Goal: Information Seeking & Learning: Learn about a topic

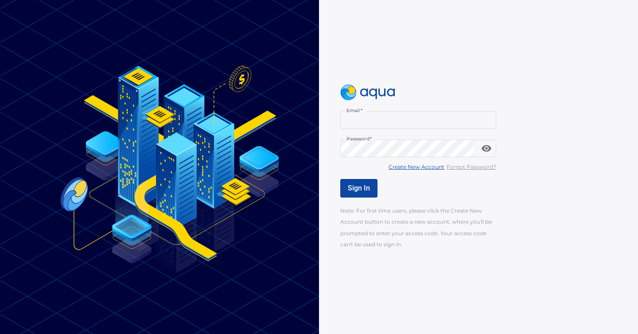
click at [365, 114] on input "Email   *" at bounding box center [418, 120] width 156 height 18
type input "**********"
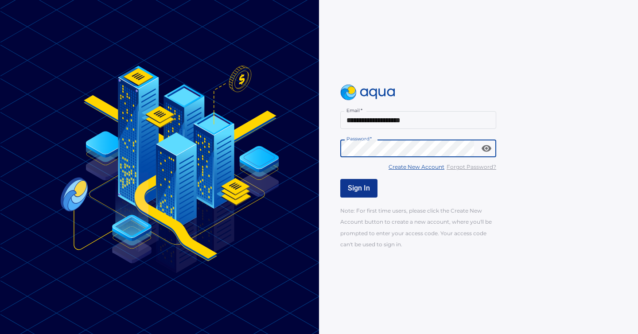
click at [357, 184] on span "Sign In" at bounding box center [359, 188] width 22 height 8
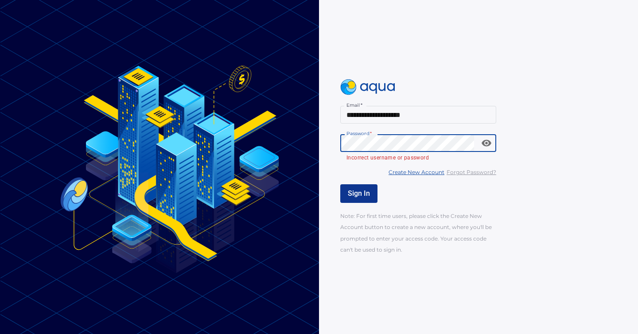
click at [302, 135] on div "**********" at bounding box center [319, 167] width 638 height 334
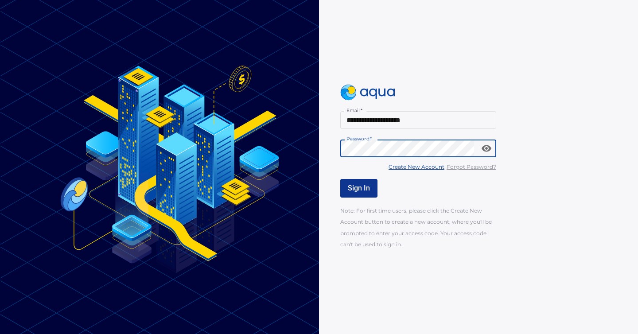
click at [348, 189] on span "Sign In" at bounding box center [359, 188] width 22 height 8
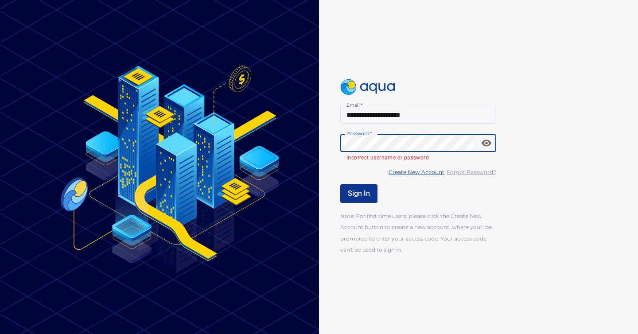
click at [325, 143] on div "**********" at bounding box center [478, 167] width 319 height 334
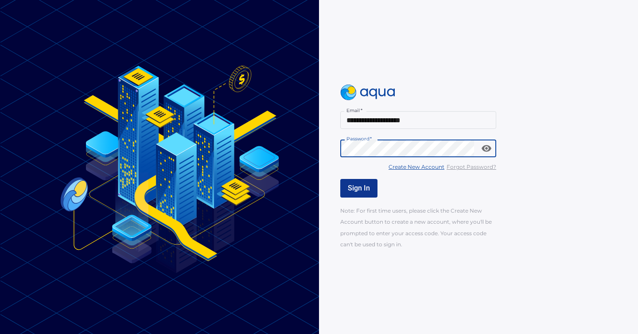
click at [373, 186] on button "Sign In" at bounding box center [358, 188] width 37 height 19
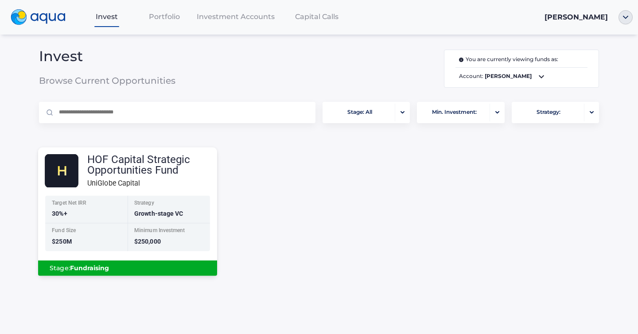
click at [170, 230] on div "Minimum Investment" at bounding box center [169, 232] width 70 height 8
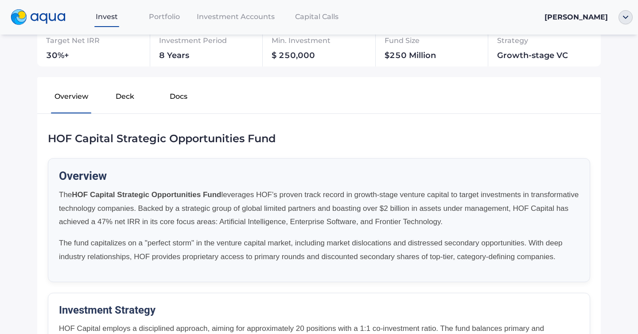
scroll to position [144, 0]
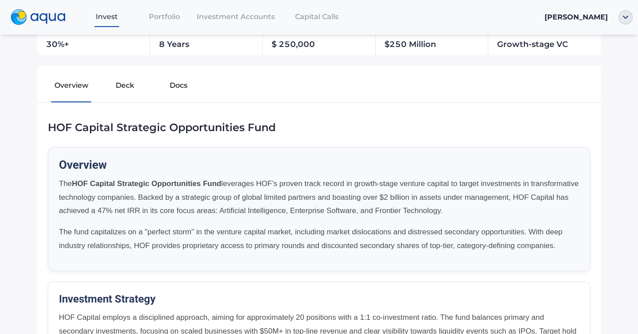
click at [134, 93] on button "Deck" at bounding box center [125, 87] width 54 height 28
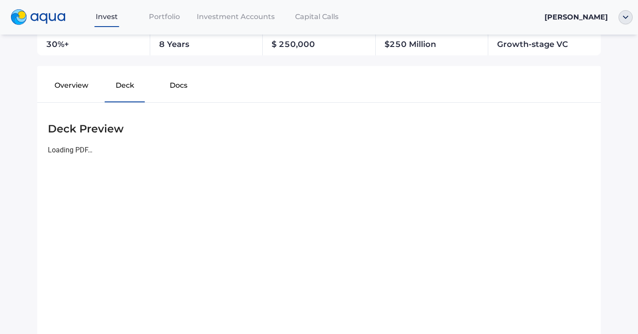
click at [175, 89] on button "Docs" at bounding box center [178, 87] width 54 height 28
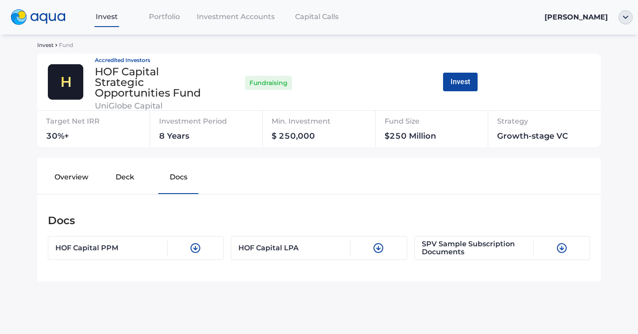
click at [171, 17] on span "Portfolio" at bounding box center [164, 16] width 31 height 8
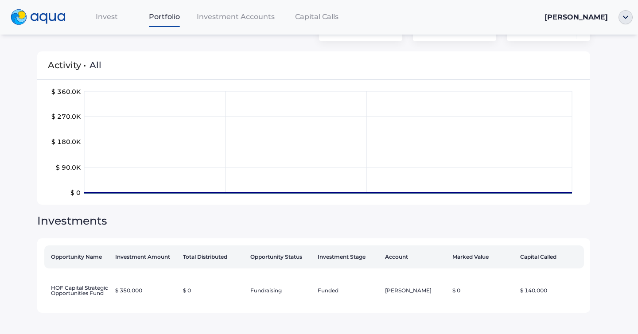
scroll to position [35, 0]
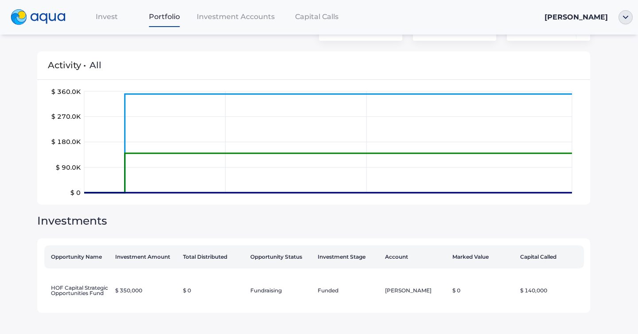
click at [107, 11] on div "Invest" at bounding box center [107, 17] width 58 height 18
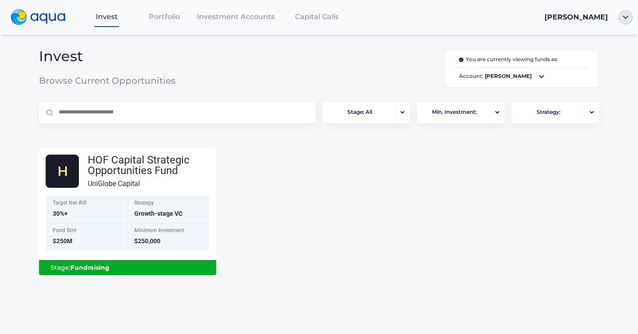
click at [157, 16] on span "Portfolio" at bounding box center [164, 16] width 31 height 8
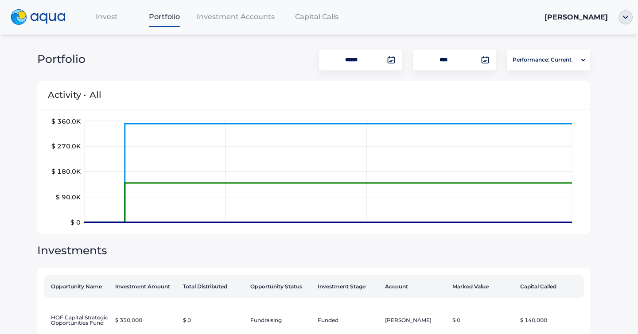
click at [241, 16] on span "Investment Accounts" at bounding box center [236, 16] width 78 height 8
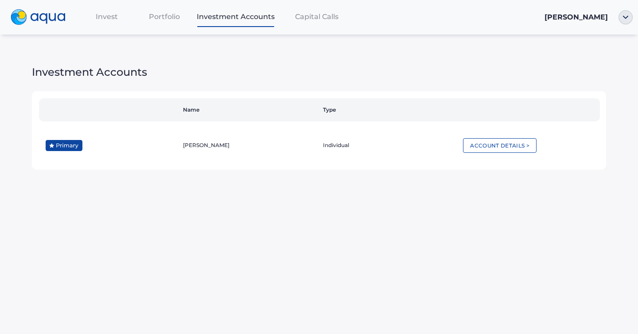
click at [324, 16] on span "Capital Calls" at bounding box center [316, 16] width 43 height 8
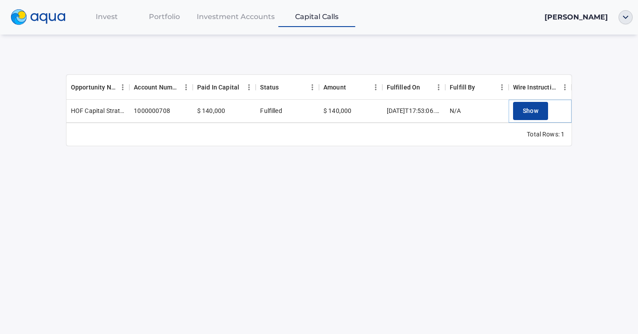
click at [533, 109] on span "Show" at bounding box center [531, 110] width 16 height 11
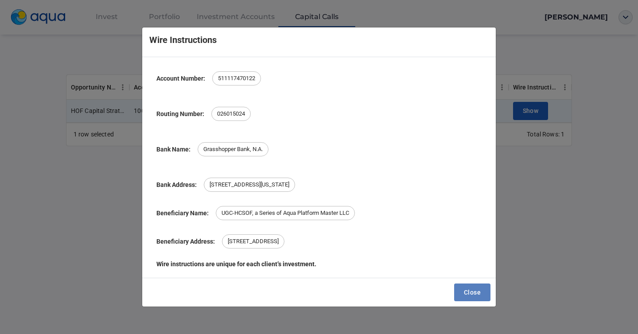
click at [469, 294] on span "Close" at bounding box center [472, 292] width 17 height 11
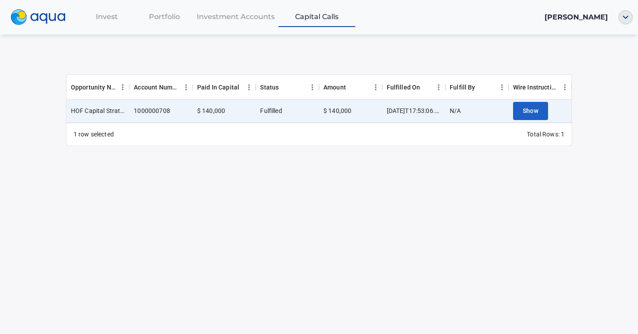
click at [382, 201] on div "Invest Portfolio Investment Accounts Capital Calls [PERSON_NAME] Opportunity Na…" at bounding box center [319, 167] width 638 height 334
click at [229, 17] on span "Investment Accounts" at bounding box center [236, 16] width 78 height 8
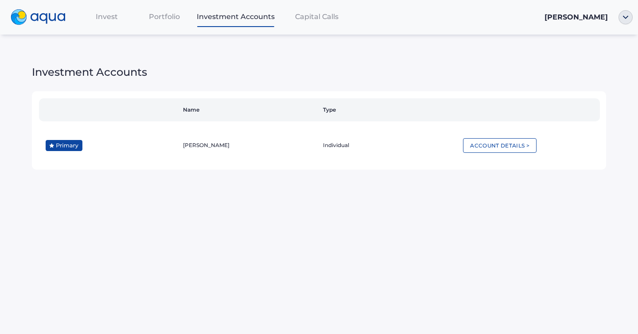
click at [167, 13] on span "Portfolio" at bounding box center [164, 16] width 31 height 8
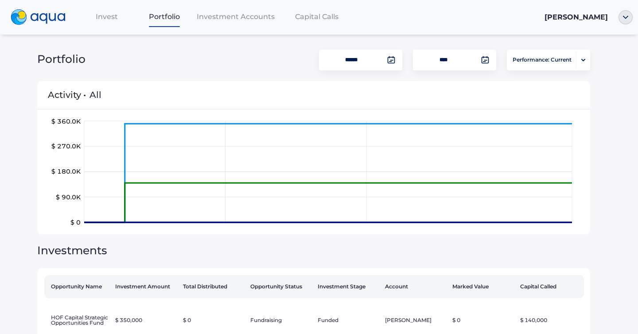
scroll to position [35, 0]
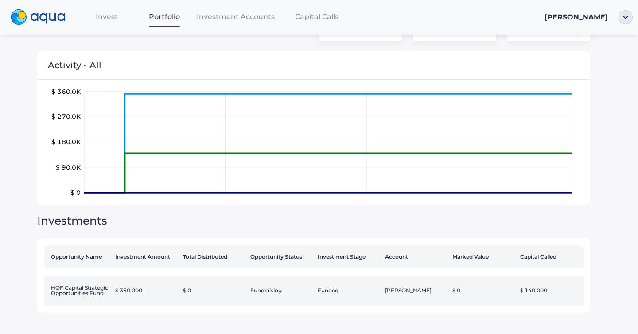
click at [82, 276] on td "HOF Capital Strategic Opportunities Fund" at bounding box center [77, 291] width 67 height 30
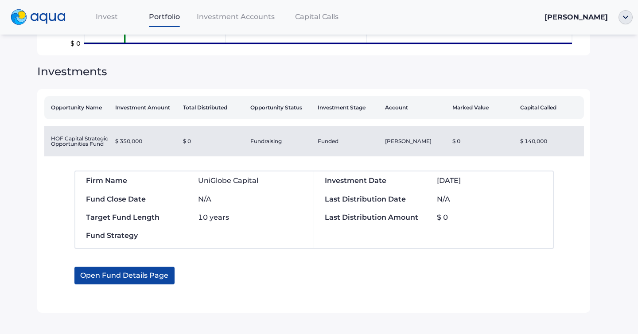
scroll to position [0, 0]
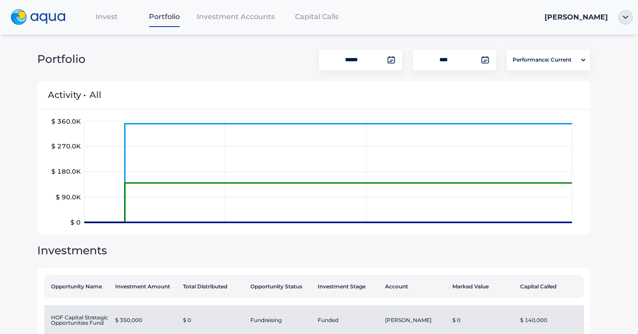
click at [114, 22] on div "Invest" at bounding box center [107, 17] width 58 height 18
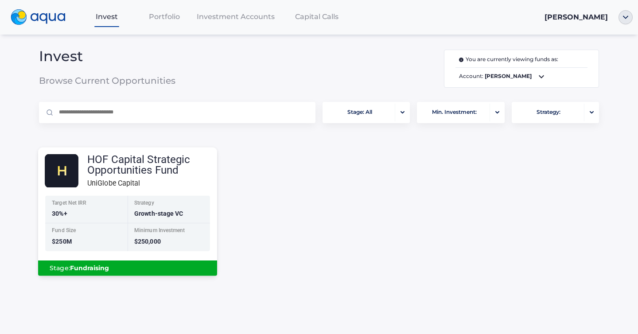
click at [174, 185] on div "UniGlobe Capital" at bounding box center [152, 183] width 130 height 11
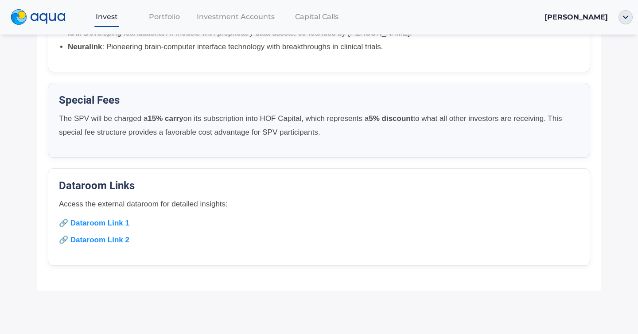
scroll to position [663, 0]
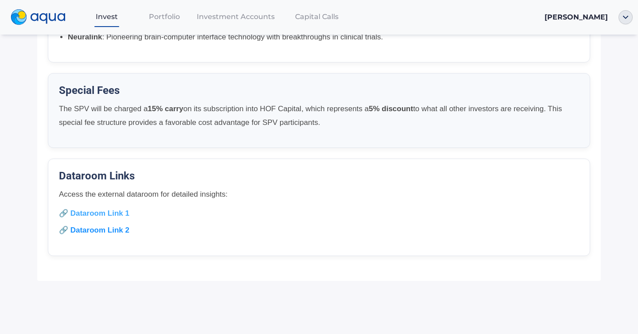
click at [120, 217] on link "🔗 Dataroom Link 1" at bounding box center [94, 213] width 70 height 8
